Goal: Transaction & Acquisition: Purchase product/service

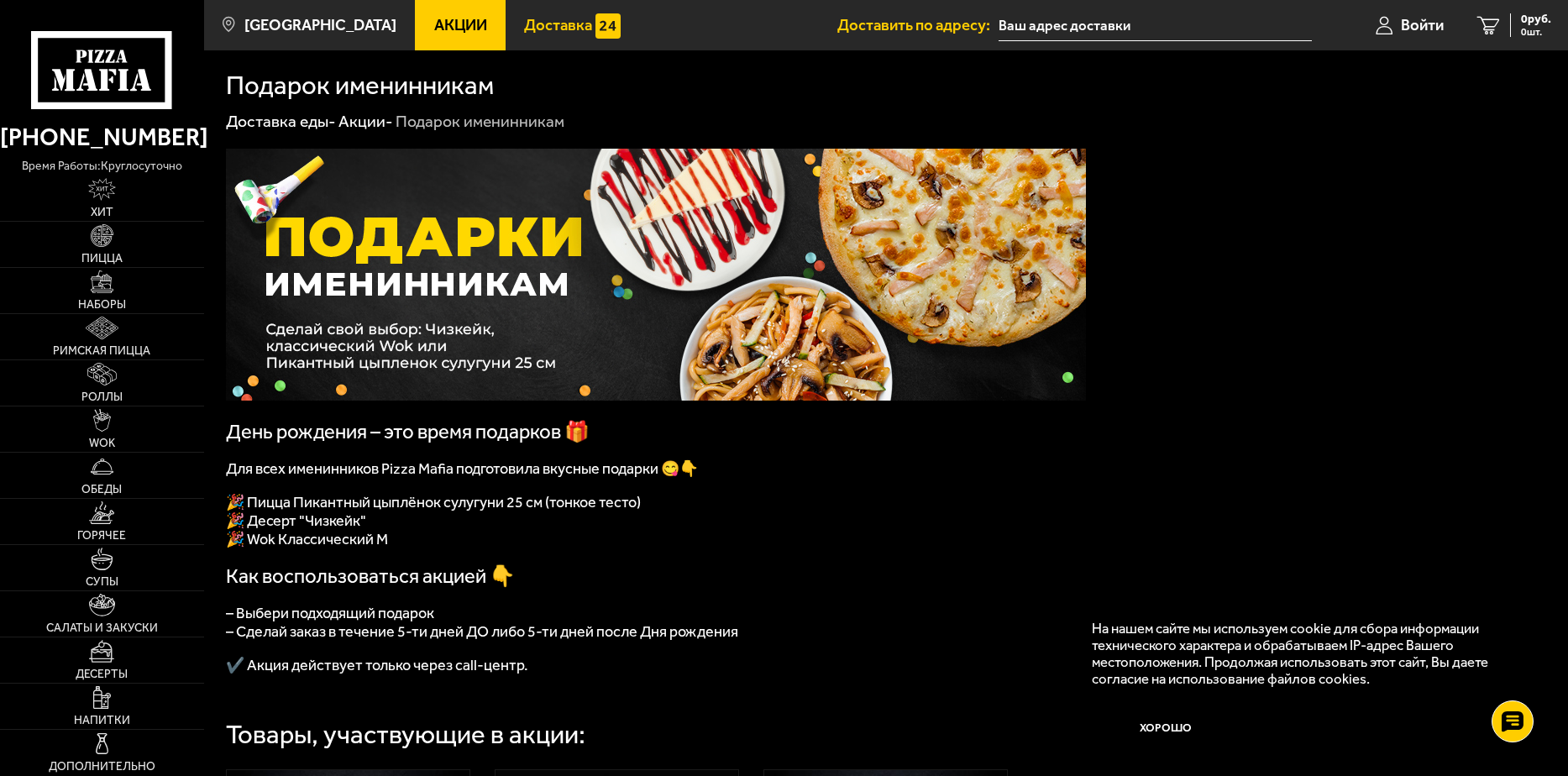
click at [533, 36] on link "Доставка" at bounding box center [572, 25] width 134 height 50
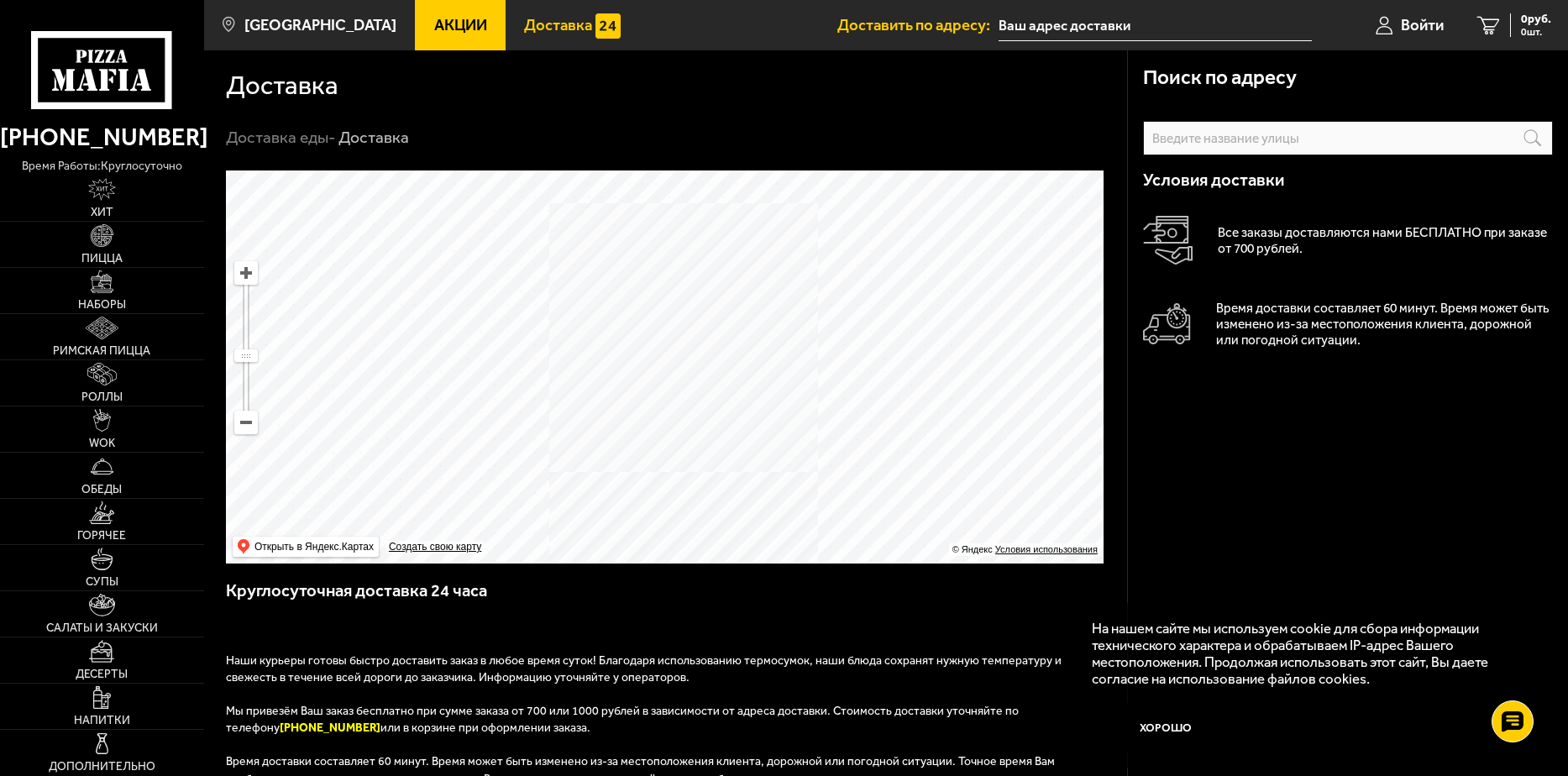
scroll to position [472, 0]
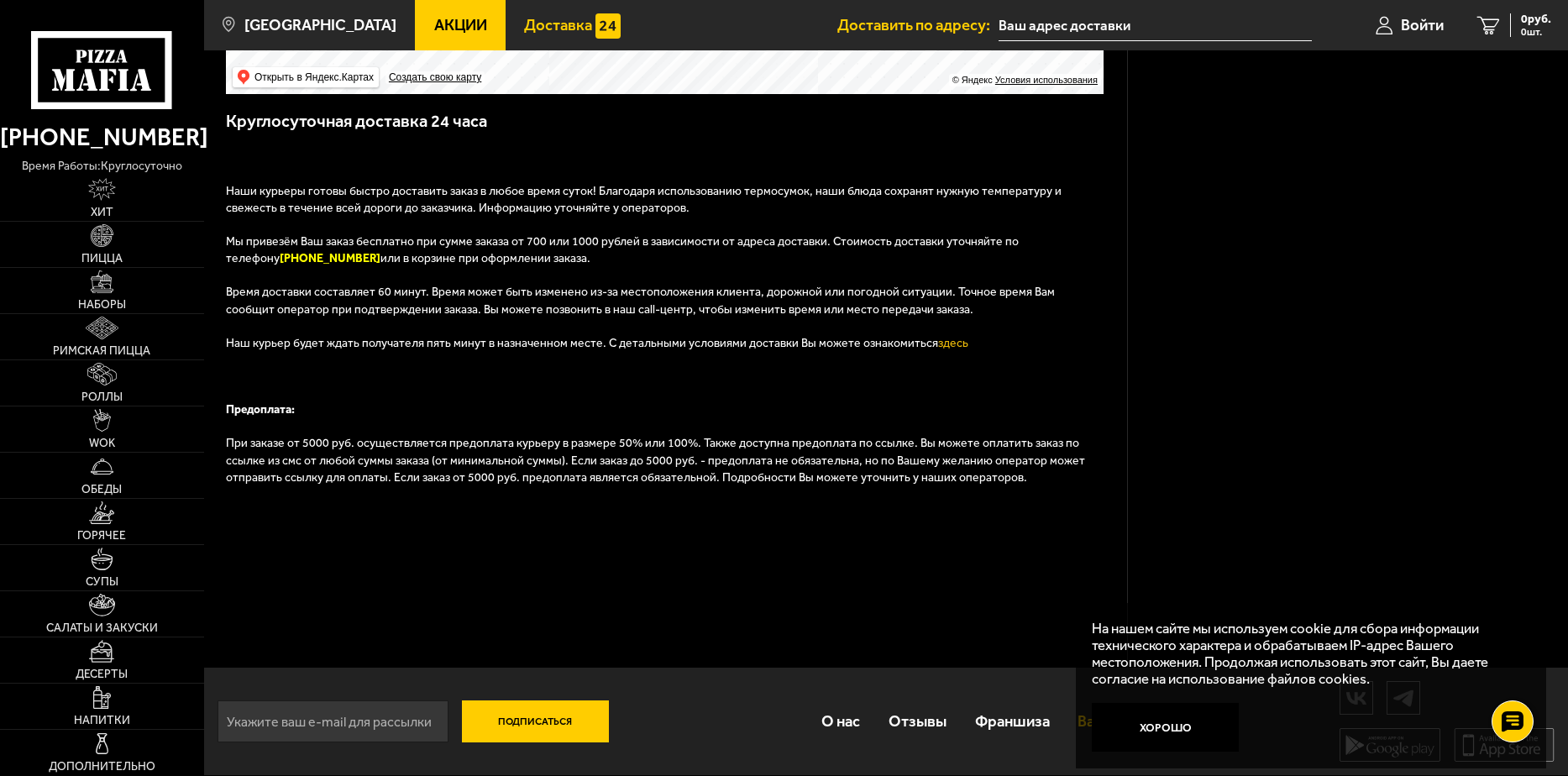
click at [1076, 707] on div "На нашем сайте мы используем cookie для сбора информации технического характера…" at bounding box center [1311, 685] width 470 height 166
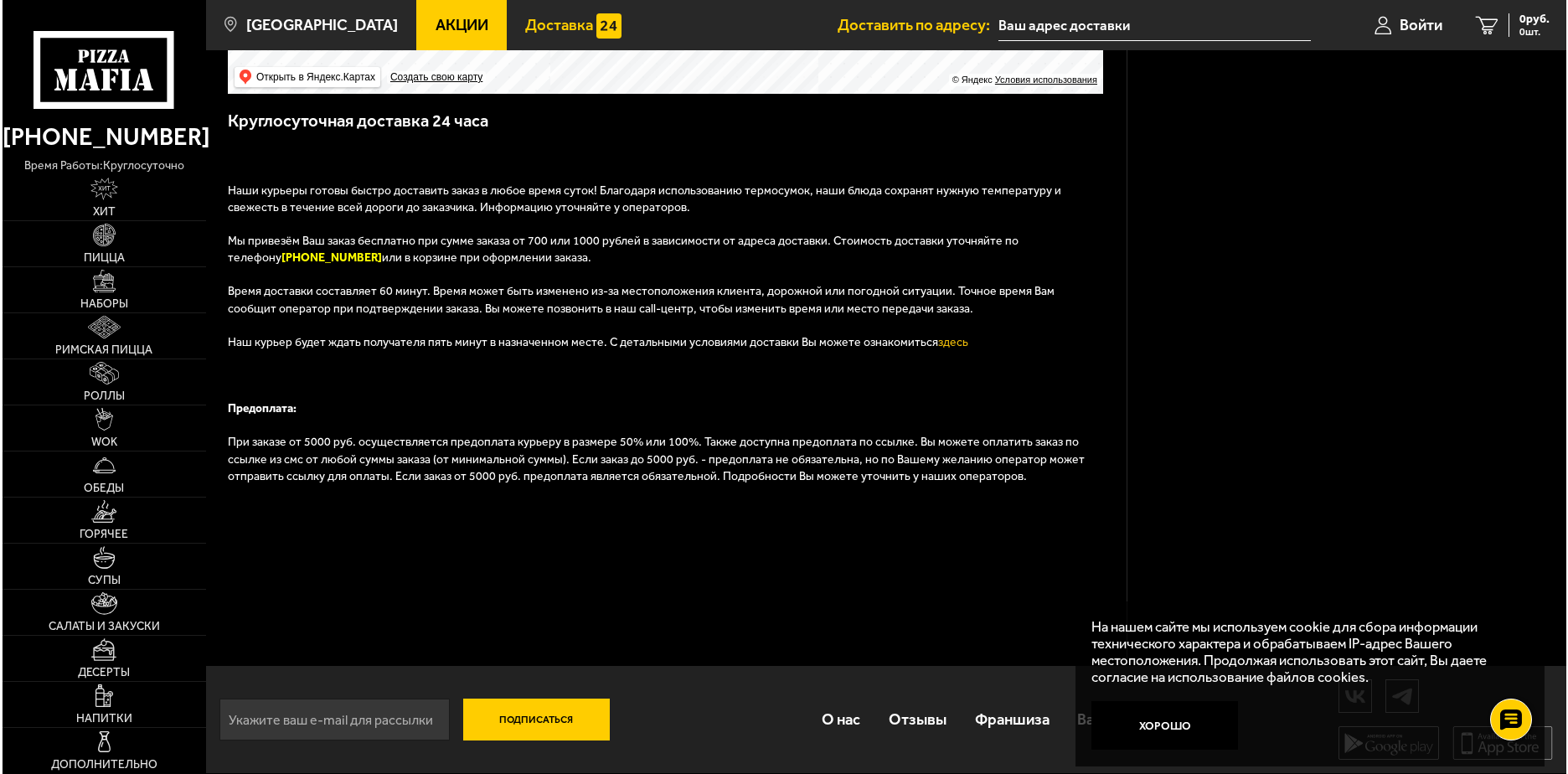
scroll to position [0, 0]
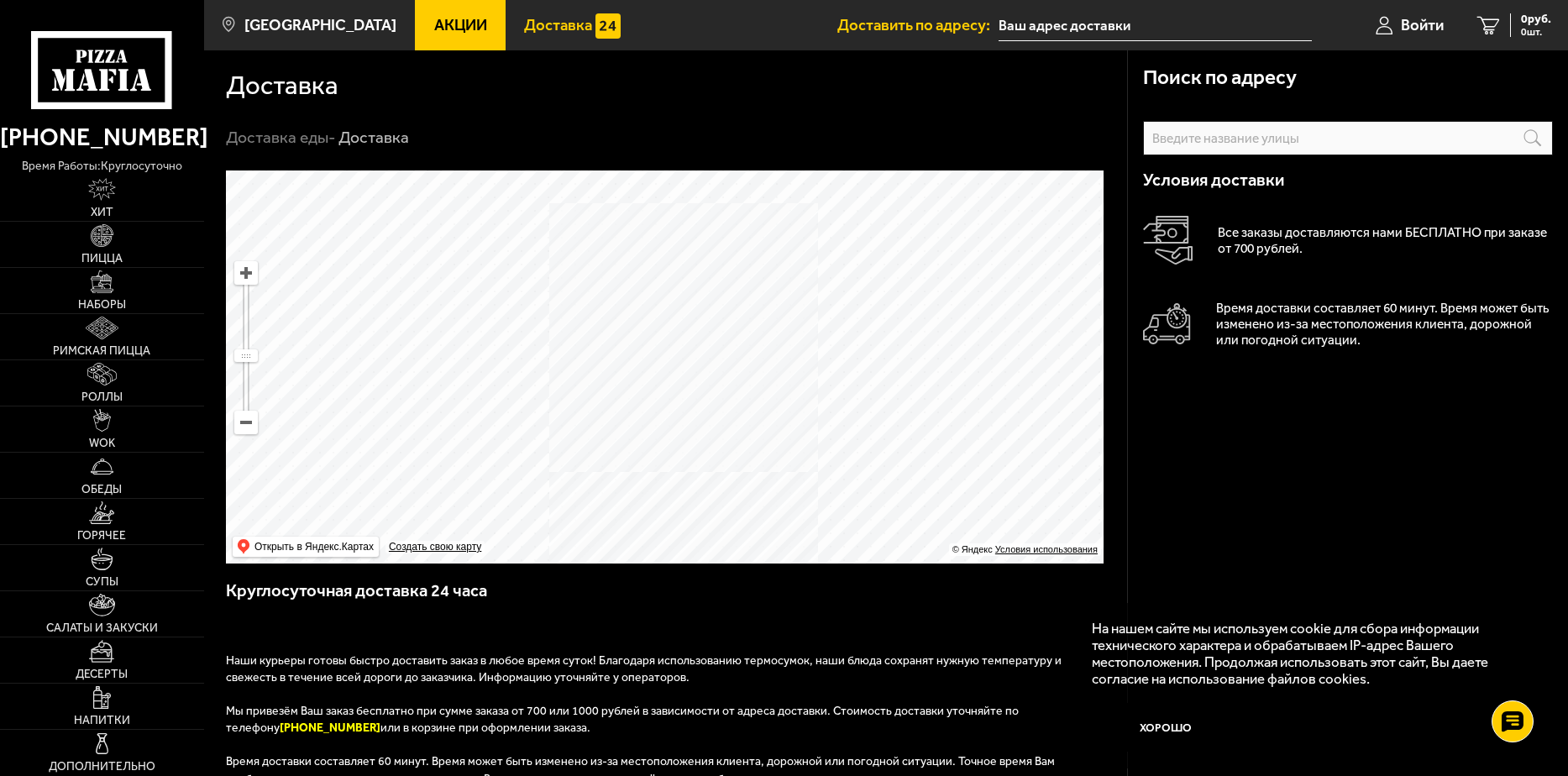
click at [1179, 22] on input "text" at bounding box center [1155, 25] width 314 height 31
